Goal: Information Seeking & Learning: Learn about a topic

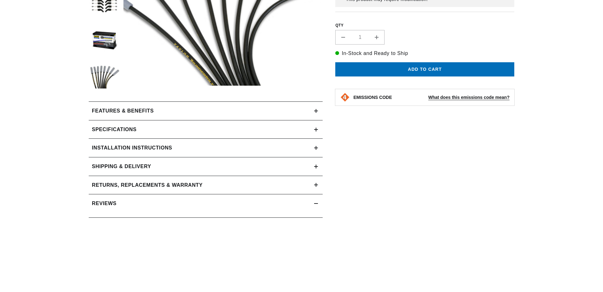
scroll to position [221, 0]
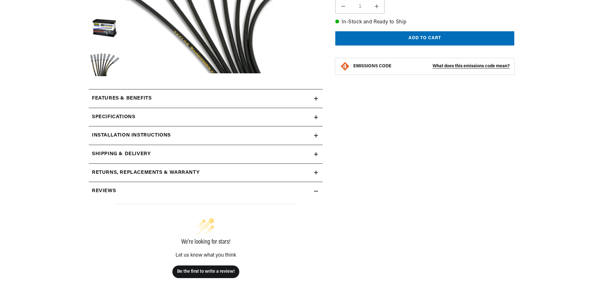
click at [318, 116] on icon at bounding box center [316, 117] width 4 height 4
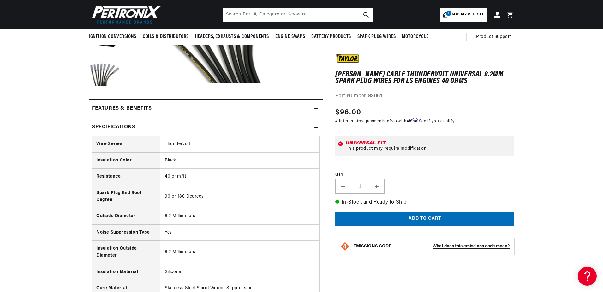
scroll to position [189, 0]
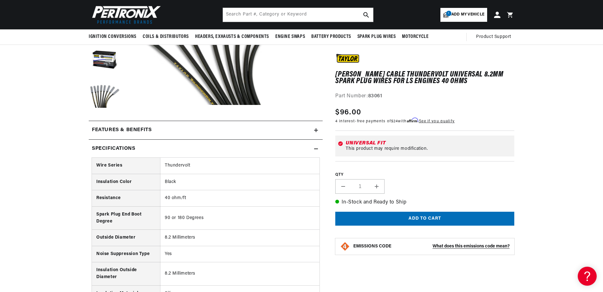
click at [314, 128] on div "Features & Benefits" at bounding box center [201, 130] width 225 height 8
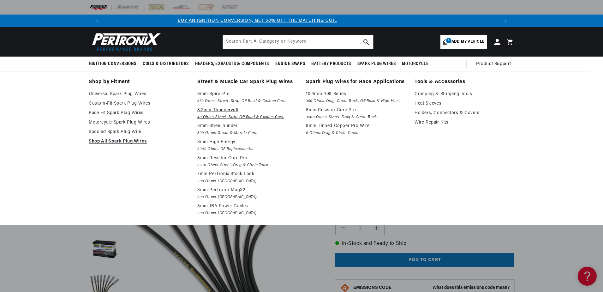
scroll to position [0, 0]
click at [217, 110] on p "8.2mm Thundervolt" at bounding box center [247, 110] width 100 height 8
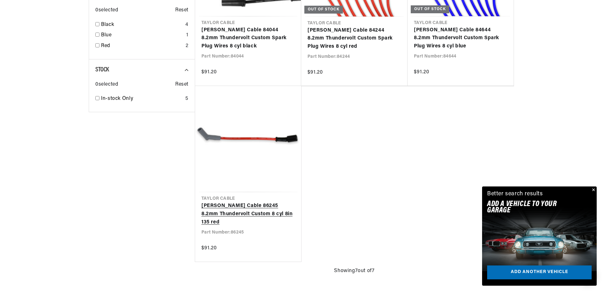
scroll to position [0, 788]
click at [253, 212] on link "[PERSON_NAME] Cable 86245 8.2mm Thundervolt Custom 8 cyl 8in 135 red" at bounding box center [247, 214] width 93 height 24
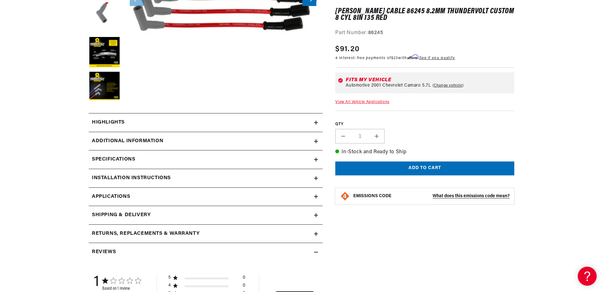
scroll to position [221, 0]
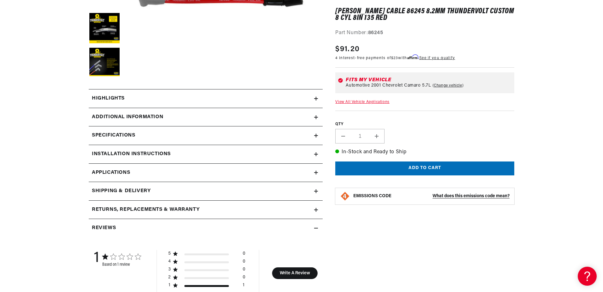
click at [317, 100] on icon at bounding box center [316, 99] width 4 height 4
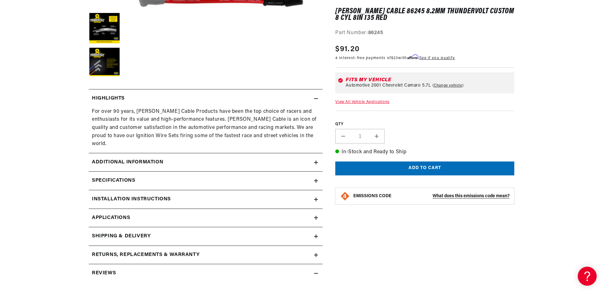
scroll to position [0, 394]
click at [318, 154] on summary "Additional Information" at bounding box center [206, 162] width 234 height 18
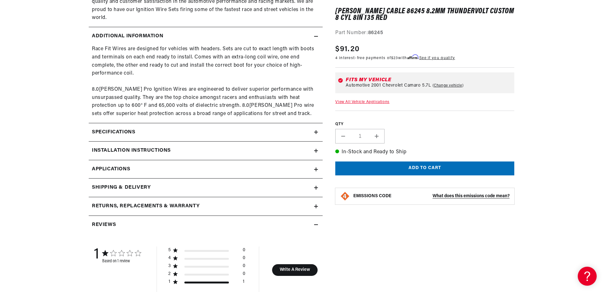
scroll to position [347, 0]
click at [316, 132] on icon at bounding box center [316, 132] width 4 height 0
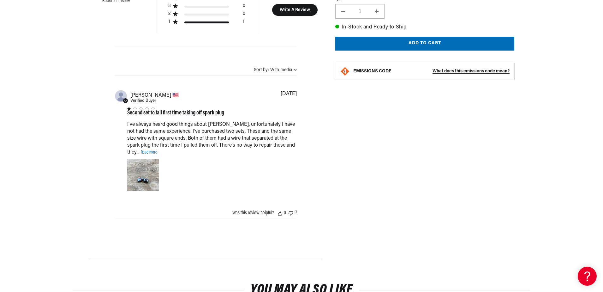
scroll to position [0, 0]
